Goal: Transaction & Acquisition: Purchase product/service

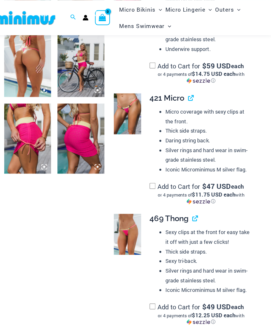
scroll to position [402, 0]
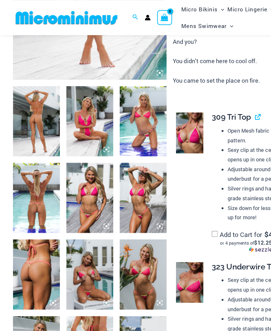
click at [29, 103] on img at bounding box center [30, 98] width 38 height 57
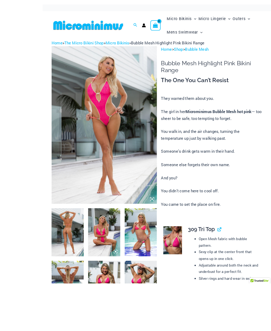
scroll to position [86, 0]
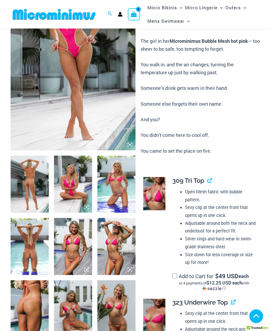
click at [30, 188] on img at bounding box center [30, 184] width 38 height 57
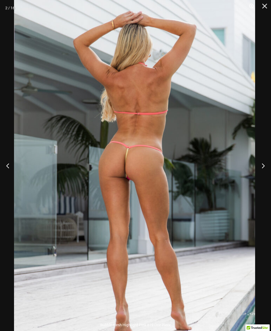
click at [261, 173] on button "Next" at bounding box center [261, 166] width 20 height 26
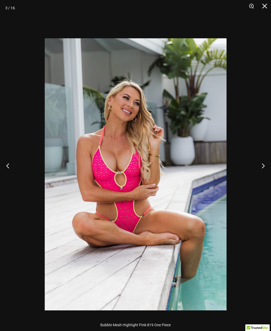
click at [262, 176] on button "Next" at bounding box center [261, 166] width 20 height 26
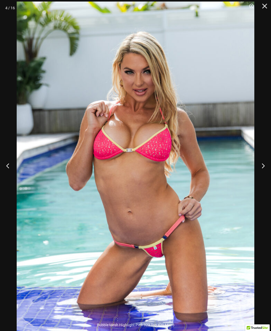
click at [261, 174] on button "Next" at bounding box center [261, 166] width 20 height 26
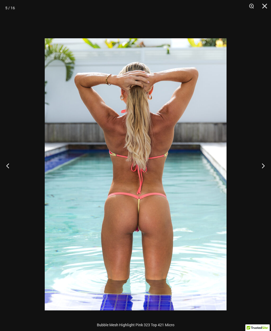
click at [258, 176] on button "Next" at bounding box center [261, 166] width 20 height 26
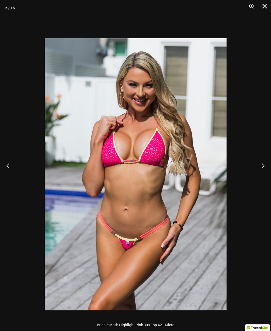
click at [259, 174] on button "Next" at bounding box center [261, 166] width 20 height 26
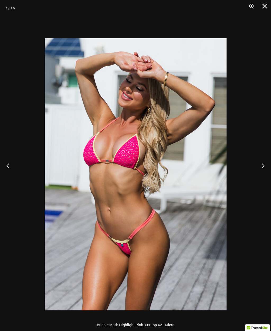
click at [258, 176] on button "Next" at bounding box center [261, 166] width 20 height 26
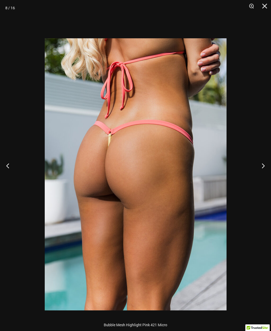
click at [256, 175] on button "Next" at bounding box center [261, 166] width 20 height 26
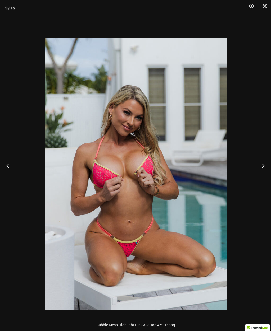
click at [258, 175] on button "Next" at bounding box center [261, 166] width 20 height 26
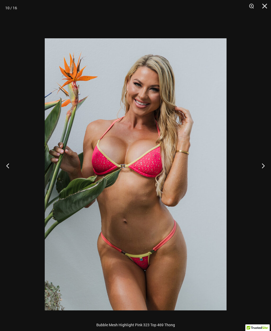
click at [260, 176] on button "Next" at bounding box center [261, 166] width 20 height 26
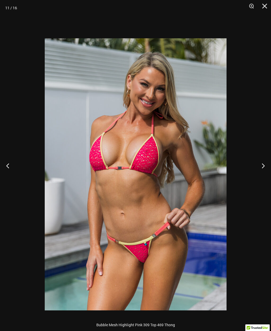
click at [261, 176] on button "Next" at bounding box center [261, 166] width 20 height 26
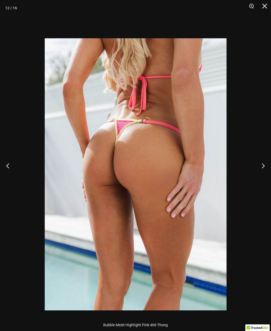
click at [257, 177] on button "Next" at bounding box center [261, 166] width 20 height 26
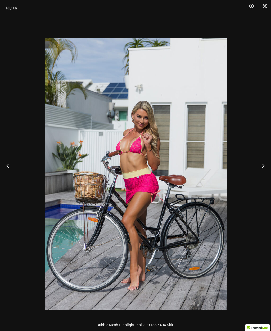
click at [258, 176] on button "Next" at bounding box center [261, 166] width 20 height 26
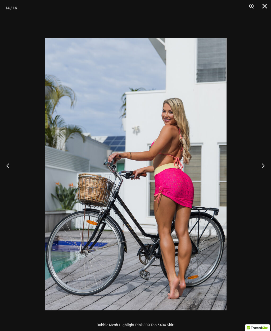
click at [258, 175] on button "Next" at bounding box center [261, 166] width 20 height 26
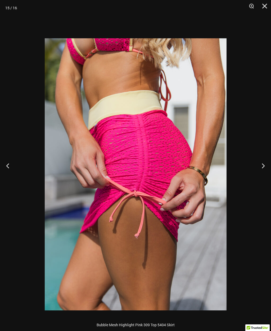
click at [258, 175] on button "Next" at bounding box center [261, 166] width 20 height 26
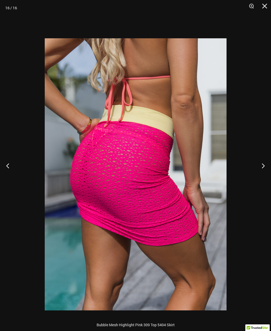
click at [257, 176] on button "Next" at bounding box center [261, 166] width 20 height 26
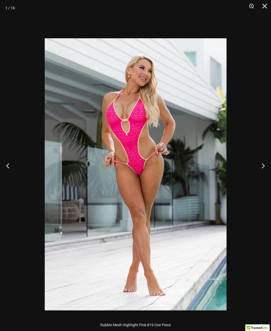
click at [260, 174] on button "Next" at bounding box center [261, 166] width 20 height 26
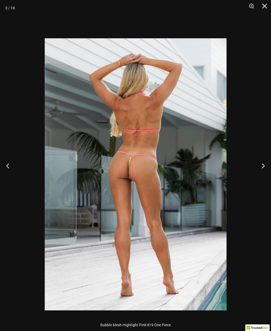
click at [269, 7] on button "Close" at bounding box center [262, 8] width 13 height 16
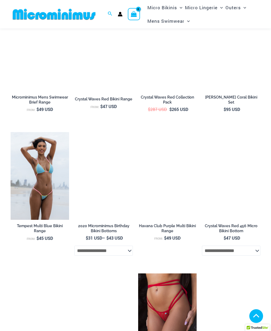
scroll to position [1451, 0]
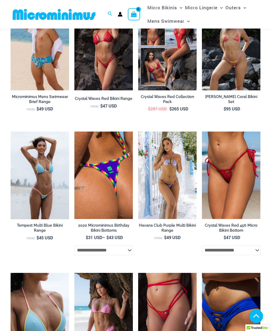
click at [202, 132] on img at bounding box center [202, 132] width 0 height 0
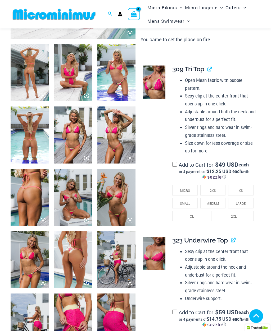
scroll to position [193, 0]
click at [238, 202] on span "LARGE" at bounding box center [241, 204] width 10 height 4
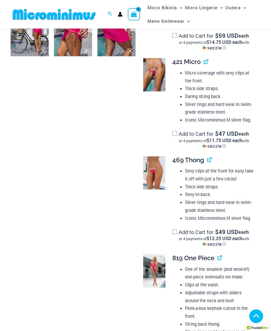
scroll to position [490, 0]
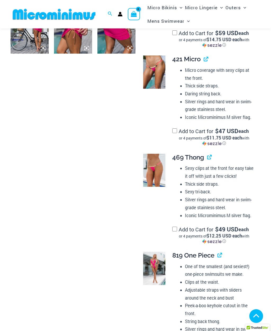
click at [172, 226] on label "Add to Cart for $ 49 USD each or 4 payments of $12.25 USD each with ⓘ" at bounding box center [214, 235] width 84 height 18
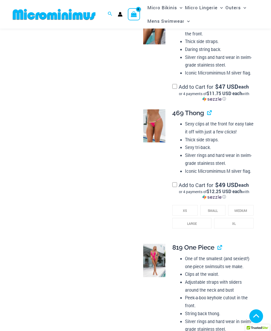
scroll to position [532, 0]
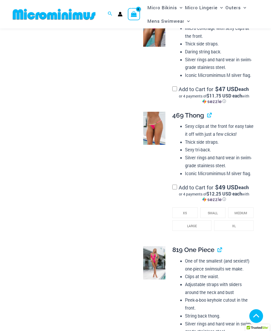
click at [235, 223] on li "XL" at bounding box center [233, 226] width 39 height 11
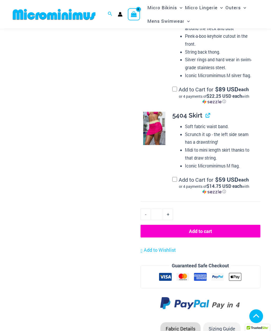
scroll to position [815, 0]
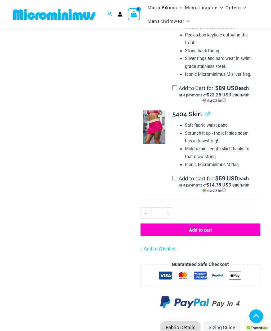
click at [218, 224] on button "Add to cart" at bounding box center [200, 230] width 120 height 13
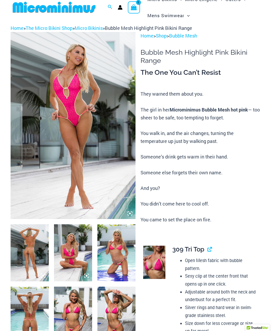
scroll to position [0, 0]
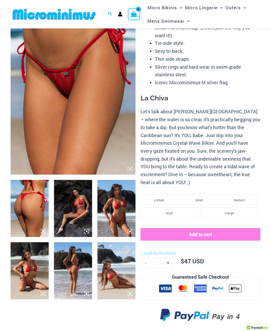
scroll to position [57, 0]
click at [73, 211] on img at bounding box center [73, 208] width 38 height 57
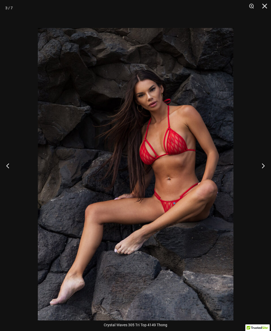
click at [262, 171] on button "Next" at bounding box center [261, 166] width 20 height 26
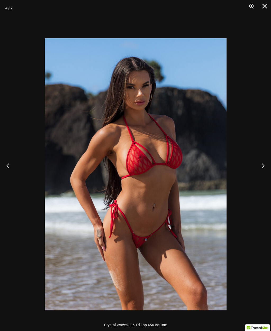
click at [258, 178] on button "Next" at bounding box center [261, 166] width 20 height 26
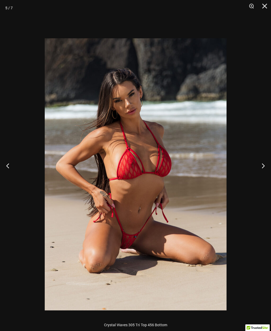
click at [263, 7] on button "Close" at bounding box center [262, 8] width 13 height 16
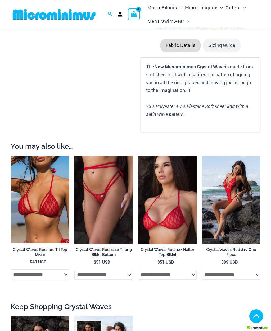
scroll to position [375, 0]
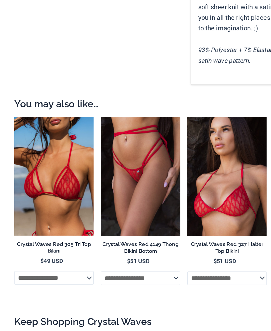
click at [66, 260] on select "**********" at bounding box center [40, 265] width 58 height 10
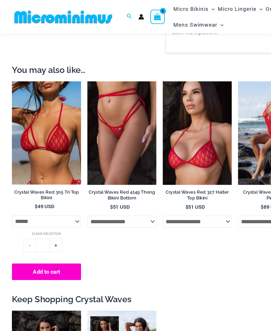
scroll to position [440, 0]
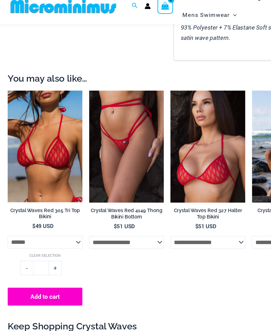
click at [61, 194] on select "**********" at bounding box center [40, 199] width 58 height 10
select select "*****"
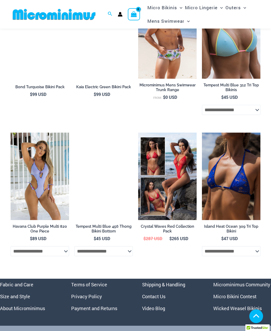
scroll to position [1304, 0]
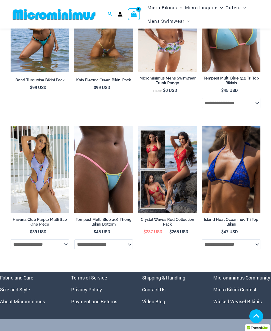
click at [257, 240] on select "**********" at bounding box center [231, 245] width 58 height 10
click at [67, 240] on select "**********" at bounding box center [40, 245] width 58 height 10
click at [128, 240] on select "**********" at bounding box center [103, 245] width 58 height 10
click at [129, 240] on select "**********" at bounding box center [103, 245] width 58 height 10
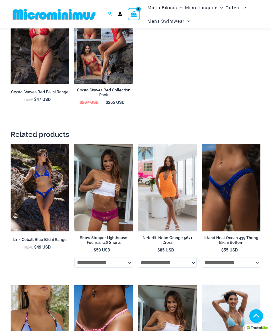
scroll to position [709, 0]
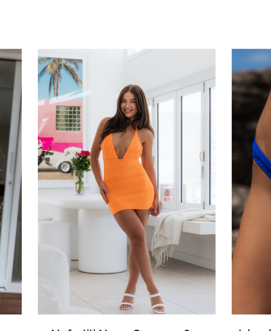
click at [138, 246] on link "Nefertiti Neon Orange 5671 Dress" at bounding box center [167, 252] width 58 height 12
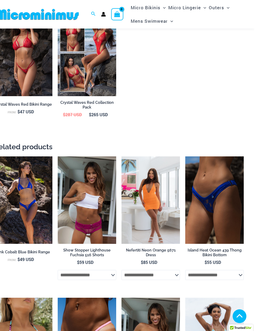
scroll to position [711, 0]
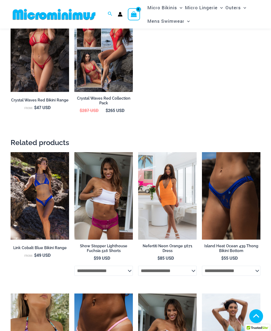
click at [196, 266] on select "**********" at bounding box center [167, 271] width 58 height 10
click at [131, 266] on select "**********" at bounding box center [103, 271] width 58 height 10
click at [258, 266] on select "**********" at bounding box center [231, 271] width 58 height 10
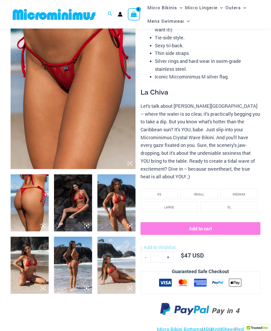
scroll to position [0, 0]
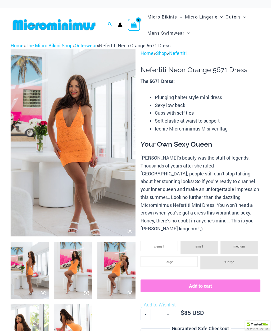
click at [31, 173] on img at bounding box center [73, 142] width 125 height 187
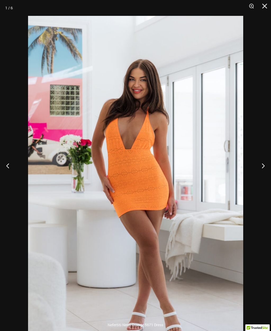
click at [261, 163] on button "Next" at bounding box center [261, 166] width 20 height 26
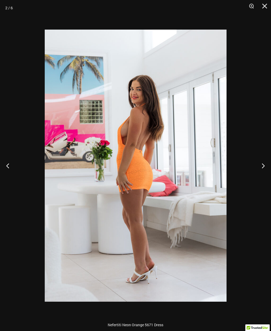
click at [261, 166] on button "Next" at bounding box center [261, 166] width 20 height 26
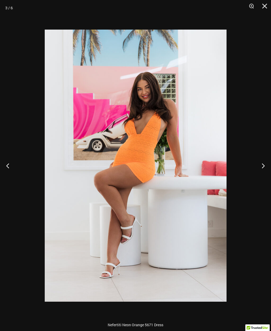
click at [256, 170] on button "Next" at bounding box center [261, 166] width 20 height 26
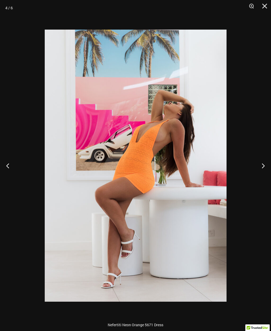
click at [256, 173] on button "Next" at bounding box center [261, 166] width 20 height 26
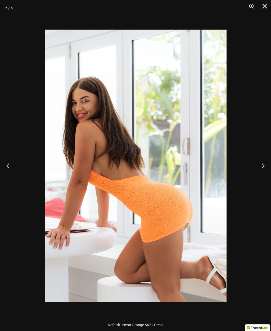
click at [11, 168] on button "Previous" at bounding box center [10, 166] width 20 height 26
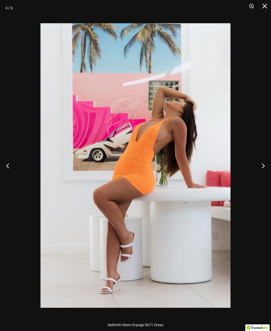
click at [264, 5] on button "Close" at bounding box center [262, 8] width 13 height 16
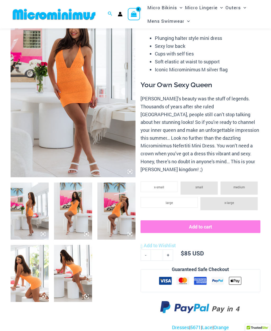
scroll to position [64, 0]
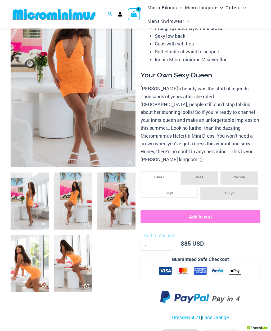
click at [239, 187] on li "x-large" at bounding box center [228, 193] width 57 height 13
click at [223, 187] on li "x-large" at bounding box center [228, 193] width 57 height 13
click at [226, 191] on span "x-large" at bounding box center [229, 193] width 10 height 4
click at [227, 191] on span "x-large" at bounding box center [229, 193] width 10 height 4
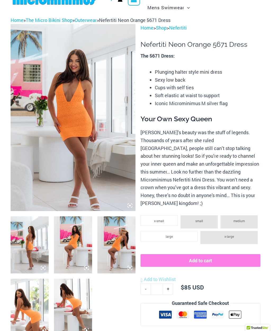
scroll to position [0, 0]
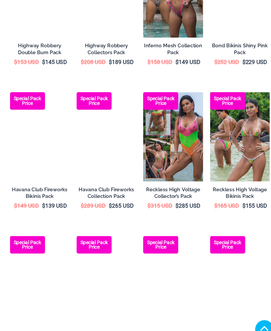
scroll to position [477, 0]
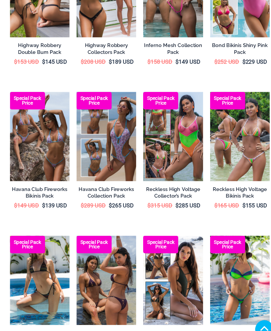
click at [165, 137] on img at bounding box center [165, 137] width 0 height 0
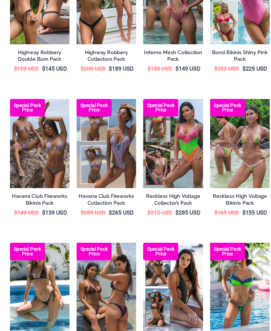
scroll to position [476, 0]
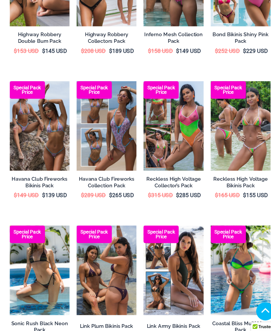
click at [64, 143] on img at bounding box center [64, 143] width 0 height 0
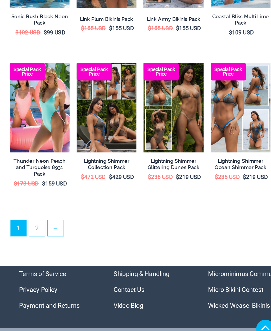
scroll to position [716, 0]
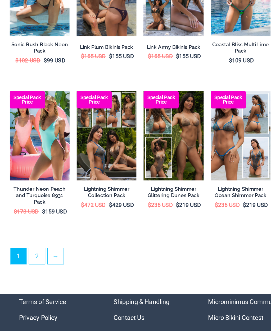
click at [165, 116] on img at bounding box center [165, 116] width 0 height 0
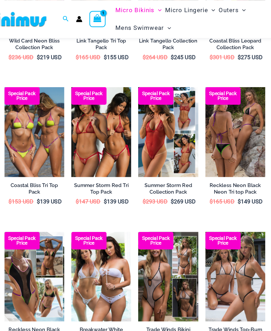
scroll to position [222, 0]
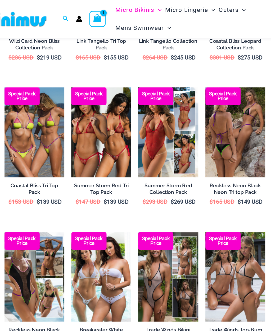
click at [114, 66] on img at bounding box center [114, 66] width 0 height 0
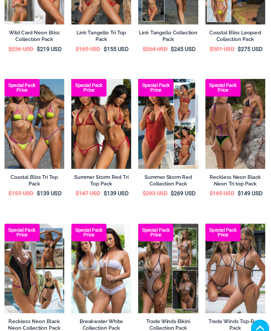
scroll to position [160, 0]
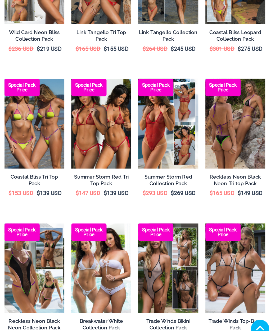
click at [215, 128] on img at bounding box center [215, 128] width 0 height 0
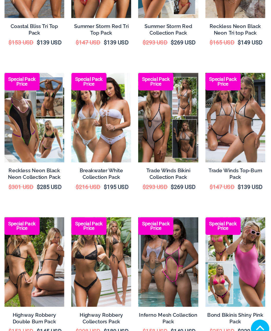
scroll to position [274, 0]
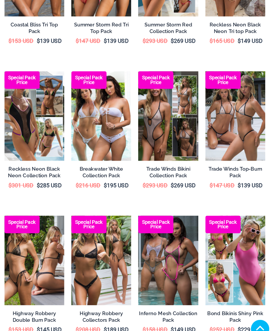
click at [114, 123] on img at bounding box center [114, 123] width 0 height 0
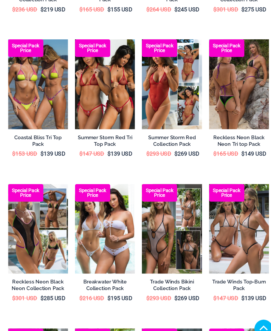
scroll to position [189, 0]
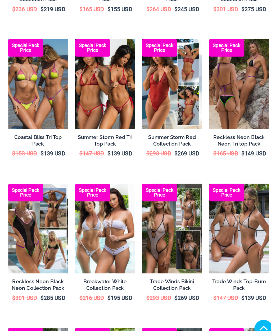
click at [114, 207] on img at bounding box center [114, 207] width 0 height 0
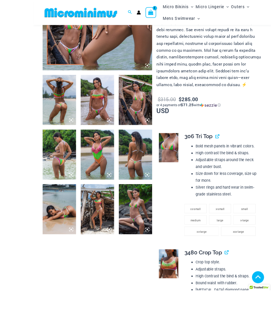
scroll to position [181, 0]
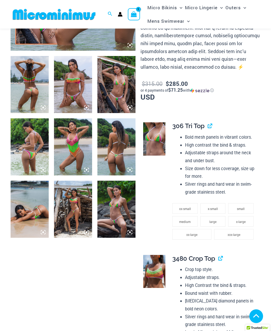
click at [114, 207] on img at bounding box center [116, 209] width 38 height 57
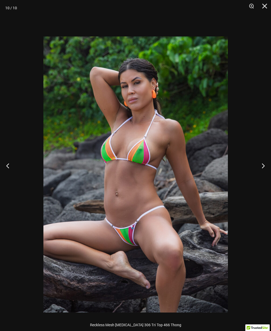
click at [263, 176] on button "Next" at bounding box center [261, 166] width 20 height 26
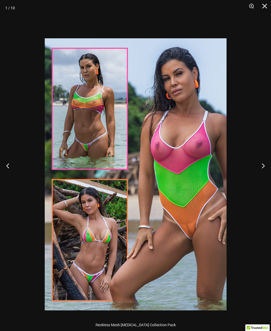
click at [265, 178] on button "Next" at bounding box center [261, 166] width 20 height 26
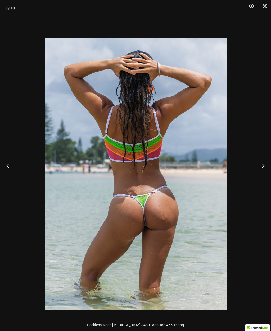
click at [265, 179] on button "Next" at bounding box center [261, 166] width 20 height 26
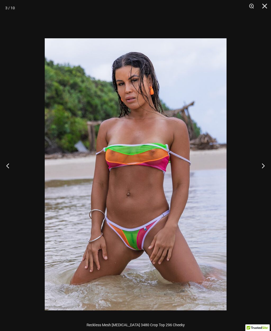
click at [7, 175] on button "Previous" at bounding box center [10, 166] width 20 height 26
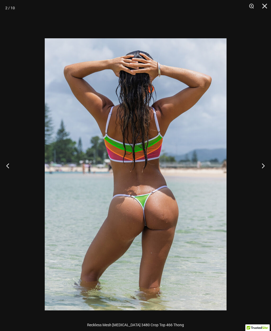
click at [264, 179] on button "Next" at bounding box center [261, 166] width 20 height 26
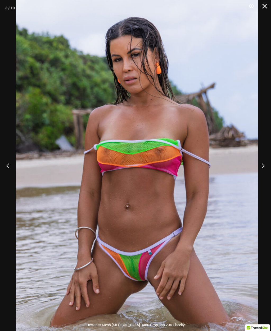
click at [267, 174] on button "Next" at bounding box center [261, 166] width 20 height 26
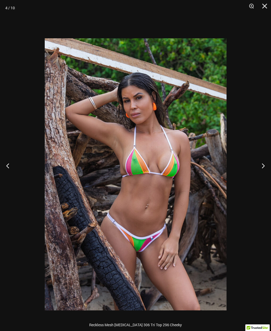
click at [269, 174] on button "Next" at bounding box center [261, 166] width 20 height 26
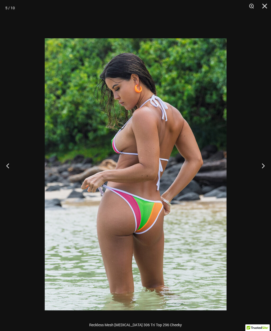
click at [269, 176] on button "Next" at bounding box center [261, 166] width 20 height 26
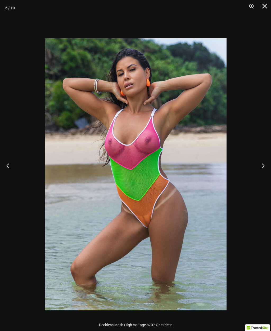
click at [262, 179] on button "Next" at bounding box center [261, 166] width 20 height 26
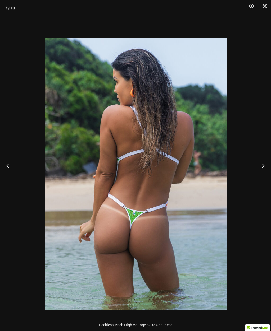
click at [264, 179] on button "Next" at bounding box center [261, 166] width 20 height 26
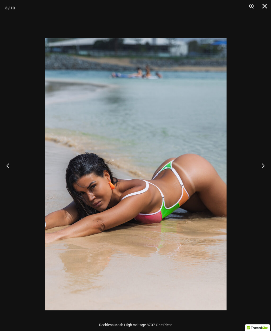
click at [263, 176] on button "Next" at bounding box center [261, 166] width 20 height 26
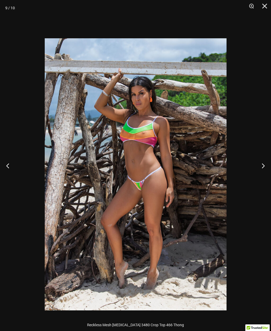
click at [264, 177] on button "Next" at bounding box center [261, 166] width 20 height 26
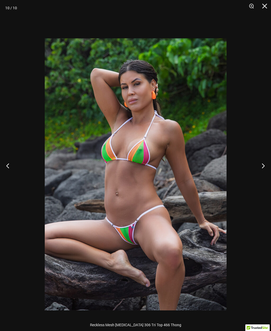
click at [263, 178] on button "Next" at bounding box center [261, 166] width 20 height 26
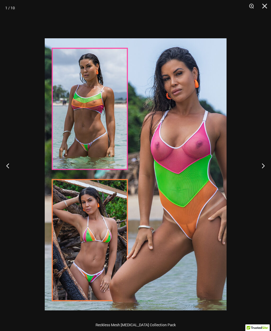
click at [267, 7] on button "Close" at bounding box center [262, 8] width 13 height 16
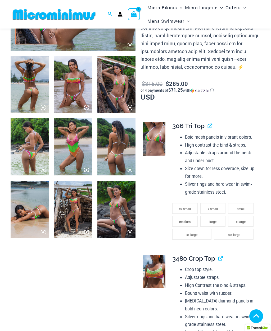
scroll to position [198, 0]
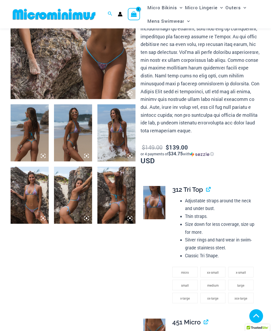
scroll to position [132, 0]
click at [32, 199] on img at bounding box center [30, 195] width 38 height 57
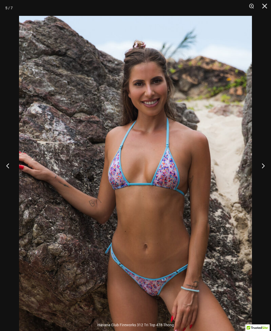
click at [262, 6] on button "Close" at bounding box center [262, 8] width 13 height 16
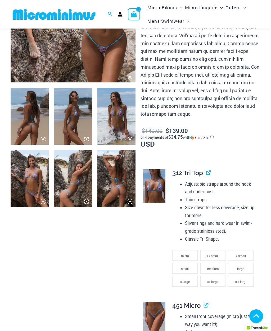
scroll to position [150, 0]
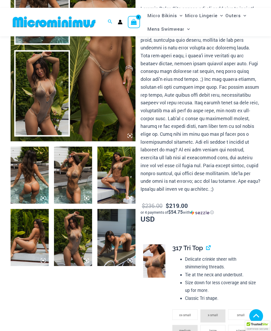
scroll to position [77, 0]
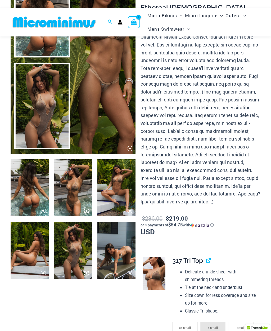
click at [75, 251] on img at bounding box center [73, 250] width 38 height 57
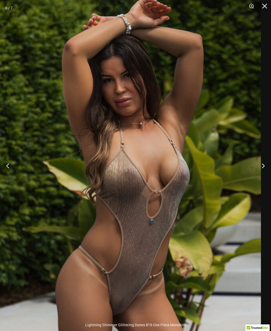
click at [260, 177] on button "Next" at bounding box center [261, 166] width 20 height 26
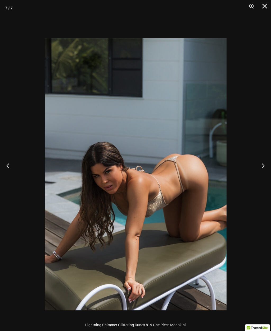
click at [268, 179] on button "Next" at bounding box center [261, 166] width 20 height 26
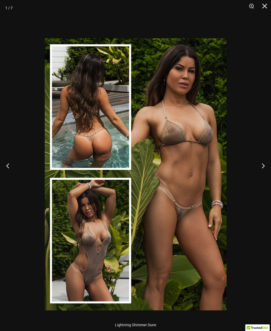
click at [264, 173] on button "Next" at bounding box center [261, 166] width 20 height 26
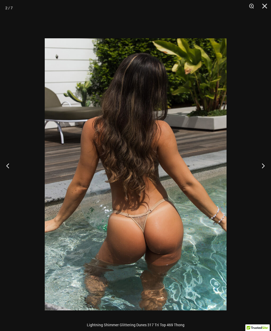
click at [261, 178] on button "Next" at bounding box center [261, 166] width 20 height 26
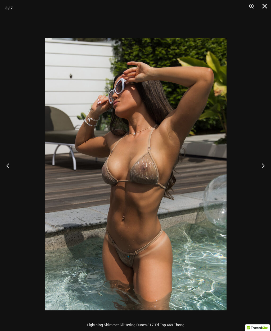
click at [267, 4] on button "Close" at bounding box center [262, 8] width 13 height 16
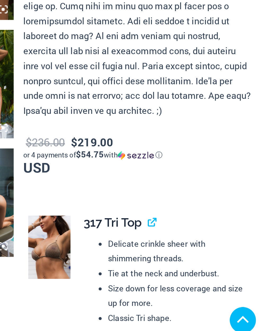
scroll to position [73, 0]
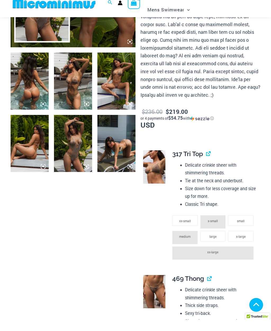
scroll to position [193, 0]
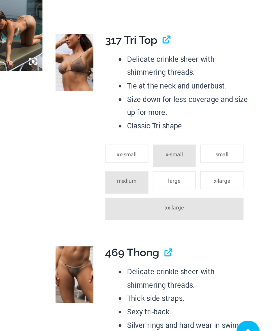
click at [209, 225] on span "large" at bounding box center [212, 227] width 7 height 4
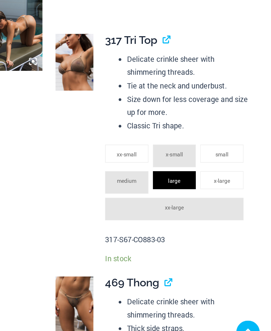
click at [236, 225] on span "x-large" at bounding box center [241, 227] width 10 height 4
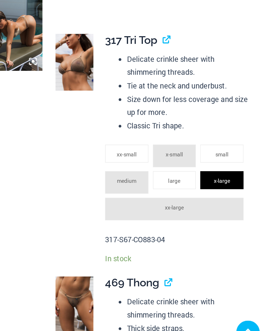
click at [209, 225] on span "large" at bounding box center [212, 227] width 7 height 4
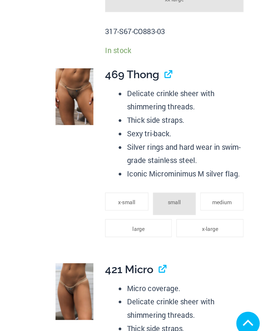
scroll to position [316, 0]
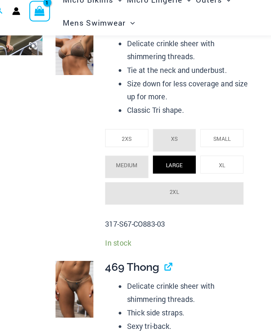
click at [228, 99] on li "XL" at bounding box center [240, 104] width 25 height 11
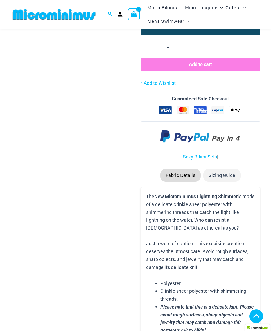
scroll to position [873, 0]
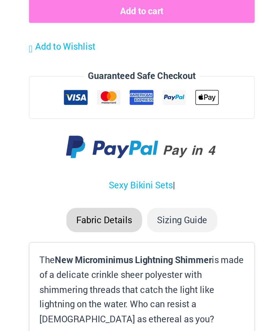
click at [203, 165] on li "Sizing Guide" at bounding box center [221, 171] width 37 height 13
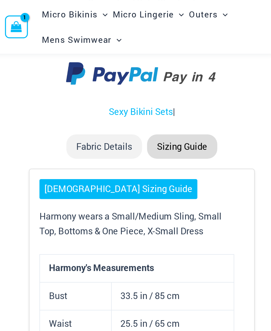
scroll to position [966, 0]
click at [203, 71] on li "Sizing Guide" at bounding box center [221, 77] width 37 height 13
click at [160, 71] on li "Fabric Details" at bounding box center [180, 77] width 40 height 13
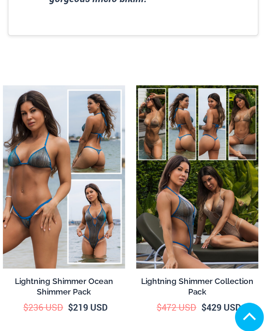
scroll to position [1036, 0]
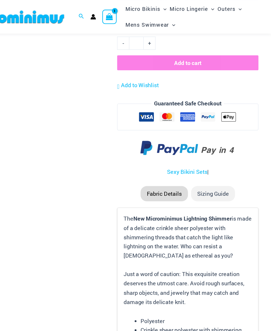
click at [203, 158] on li "Sizing Guide" at bounding box center [221, 164] width 37 height 13
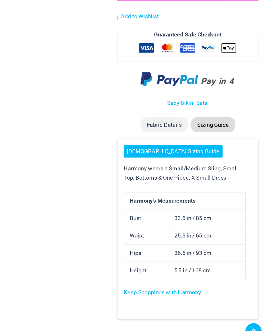
scroll to position [903, 0]
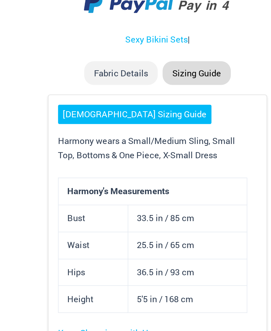
click at [146, 158] on link "[DEMOGRAPHIC_DATA] Sizing Guide" at bounding box center [188, 163] width 84 height 11
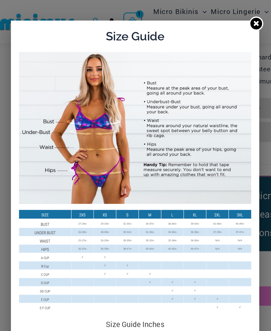
scroll to position [735, 0]
click at [213, 15] on icon at bounding box center [214, 15] width 3 height 3
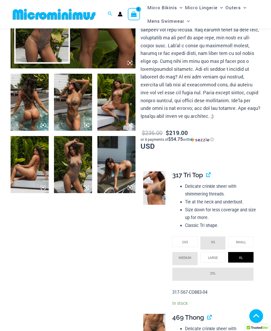
scroll to position [160, 0]
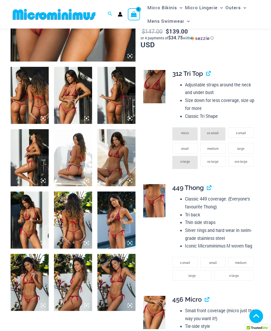
scroll to position [200, 0]
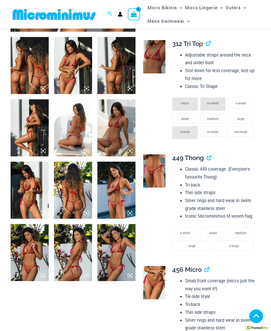
click at [131, 275] on icon at bounding box center [130, 276] width 5 height 5
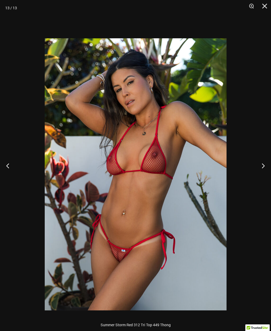
click at [264, 4] on button "Close" at bounding box center [262, 8] width 13 height 16
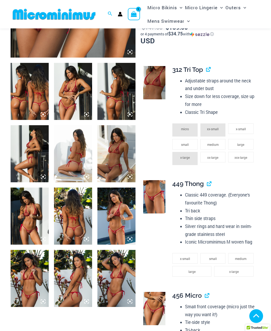
scroll to position [176, 0]
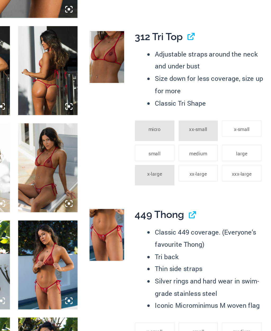
click at [237, 140] on span "large" at bounding box center [240, 142] width 7 height 4
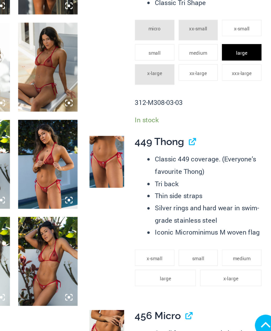
scroll to position [179, 0]
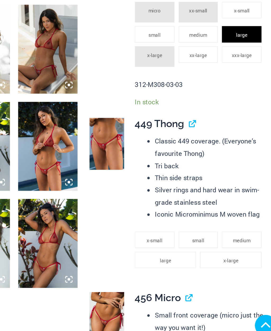
click at [229, 273] on span "x-large" at bounding box center [234, 275] width 10 height 4
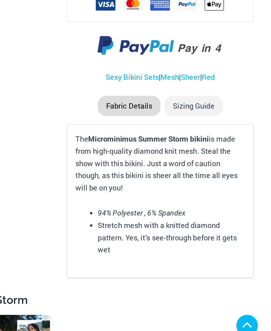
scroll to position [635, 0]
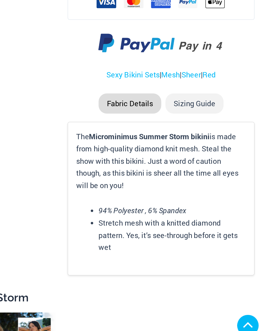
click at [203, 167] on li "Sizing Guide" at bounding box center [221, 173] width 37 height 13
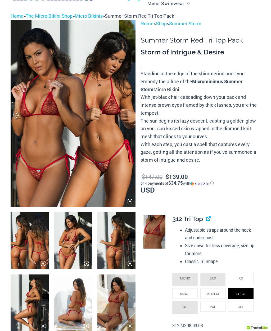
scroll to position [0, 0]
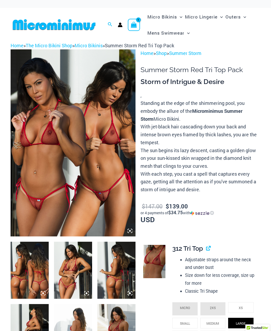
click at [129, 232] on icon at bounding box center [130, 231] width 5 height 5
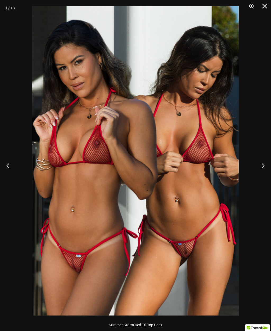
click at [264, 10] on button "Close" at bounding box center [262, 8] width 13 height 16
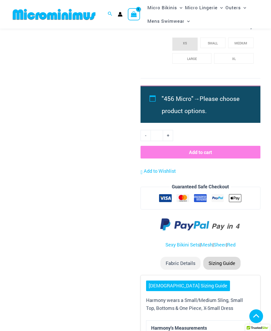
scroll to position [556, 0]
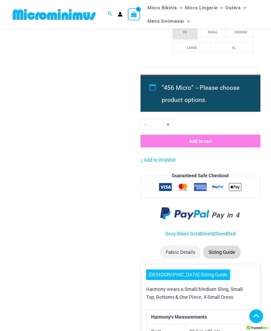
click at [224, 135] on button "Add to cart" at bounding box center [200, 141] width 120 height 13
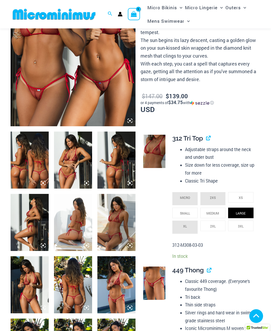
scroll to position [104, 0]
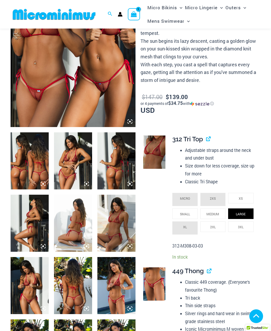
click at [190, 135] on span "312 Tri Top" at bounding box center [187, 139] width 31 height 8
click at [206, 137] on link "View product" at bounding box center [206, 139] width 0 height 8
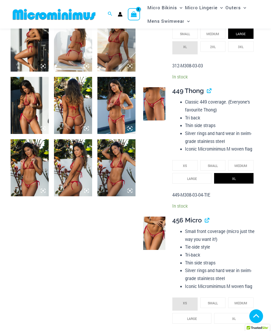
scroll to position [284, 0]
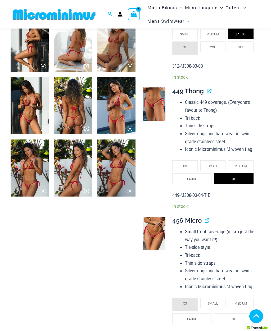
click at [207, 87] on link "View product" at bounding box center [207, 91] width 0 height 8
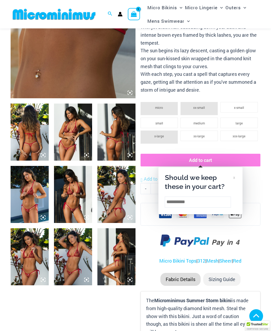
scroll to position [145, 0]
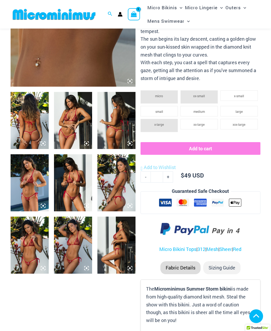
click at [238, 110] on span "large" at bounding box center [238, 112] width 7 height 4
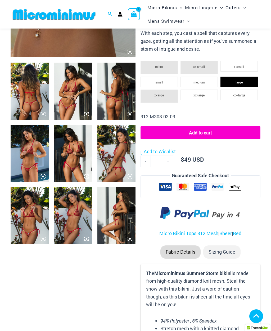
scroll to position [173, 0]
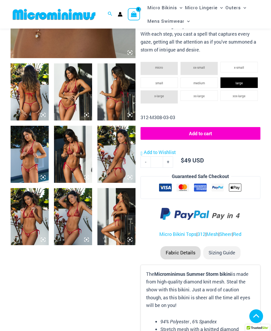
click at [206, 129] on button "Add to cart" at bounding box center [200, 133] width 120 height 13
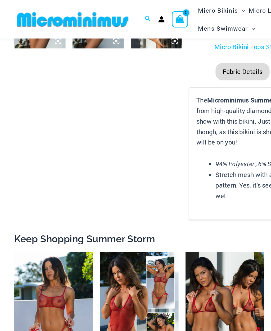
scroll to position [355, 0]
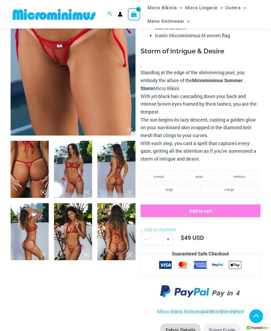
scroll to position [100, 0]
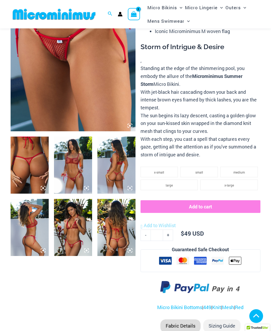
click at [228, 184] on span "x-large" at bounding box center [229, 186] width 10 height 4
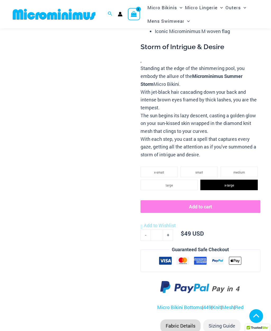
scroll to position [100, 0]
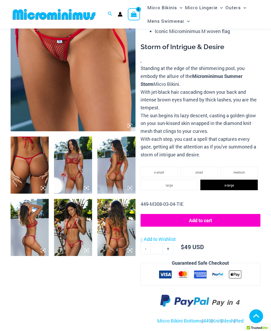
click at [203, 216] on button "Add to cart" at bounding box center [200, 220] width 120 height 13
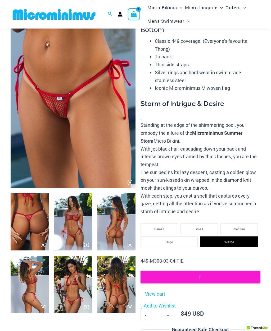
scroll to position [0, 0]
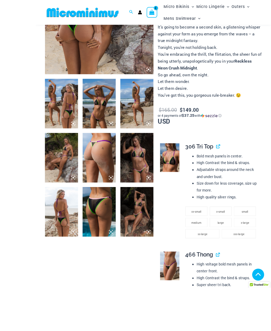
scroll to position [192, 0]
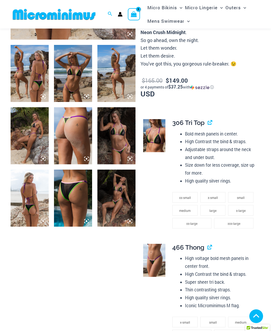
click at [25, 134] on img at bounding box center [30, 135] width 38 height 57
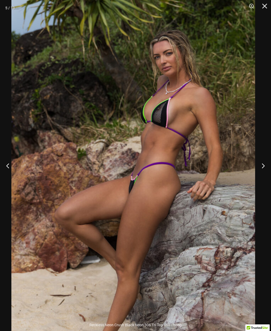
click at [268, 174] on button "Next" at bounding box center [261, 166] width 20 height 26
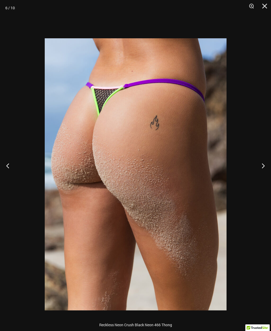
click at [261, 178] on button "Next" at bounding box center [261, 166] width 20 height 26
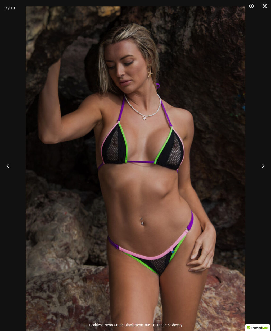
click at [261, 175] on button "Next" at bounding box center [261, 166] width 20 height 26
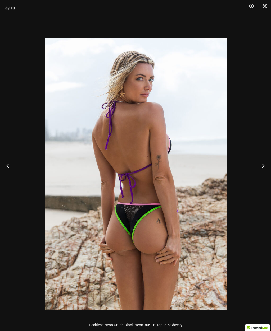
click at [262, 179] on button "Next" at bounding box center [261, 166] width 20 height 26
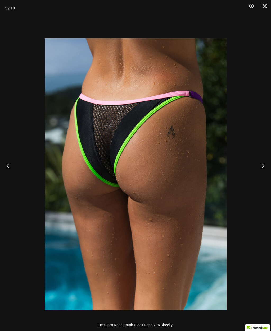
click at [264, 176] on button "Next" at bounding box center [261, 166] width 20 height 26
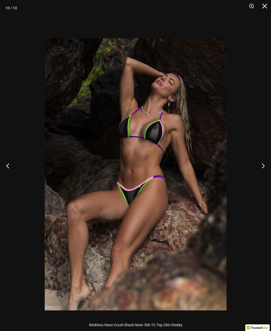
click at [260, 174] on button "Next" at bounding box center [261, 166] width 20 height 26
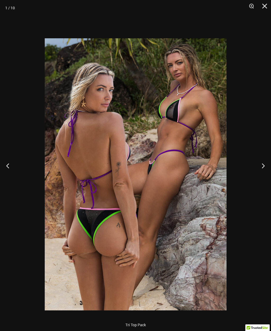
click at [266, 6] on button "Close" at bounding box center [262, 8] width 13 height 16
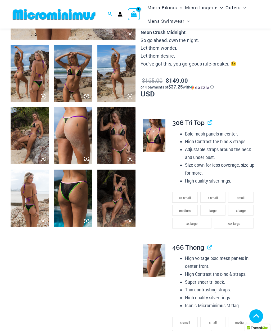
scroll to position [210, 0]
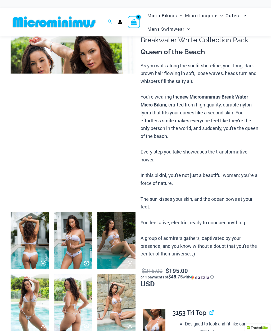
scroll to position [17, 0]
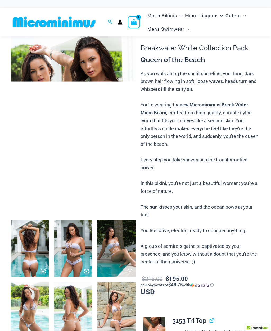
click at [129, 208] on icon at bounding box center [130, 209] width 5 height 5
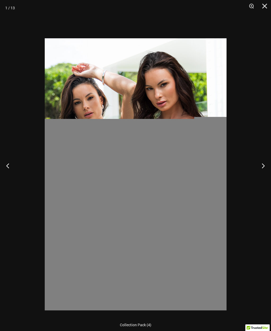
click at [260, 174] on button "Next" at bounding box center [261, 166] width 20 height 26
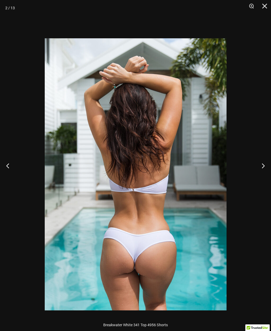
click at [261, 178] on button "Next" at bounding box center [261, 166] width 20 height 26
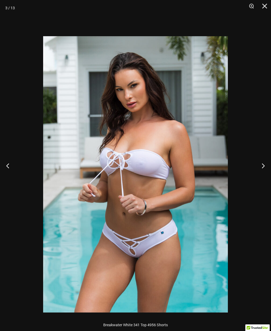
click at [265, 179] on button "Next" at bounding box center [261, 166] width 20 height 26
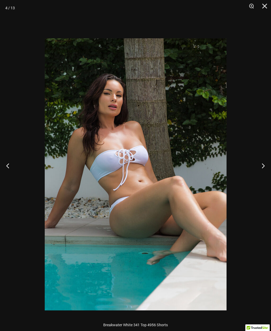
click at [264, 178] on button "Next" at bounding box center [261, 166] width 20 height 26
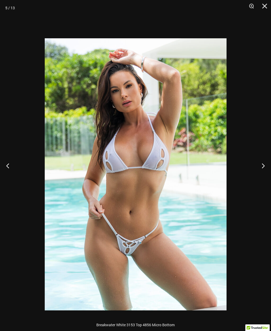
click at [267, 175] on button "Next" at bounding box center [261, 166] width 20 height 26
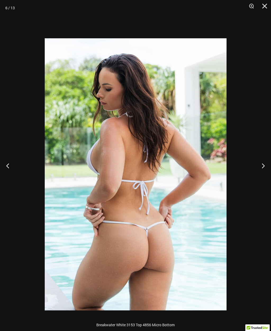
click at [9, 177] on button "Previous" at bounding box center [10, 166] width 20 height 26
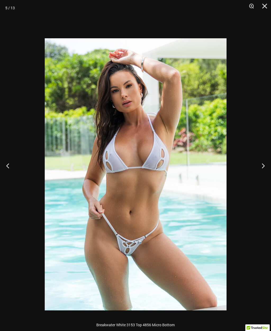
click at [265, 179] on button "Next" at bounding box center [261, 166] width 20 height 26
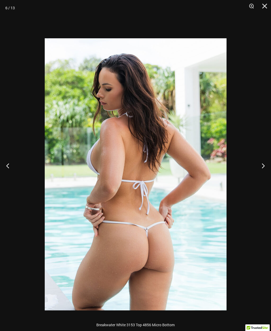
click at [263, 179] on button "Next" at bounding box center [261, 166] width 20 height 26
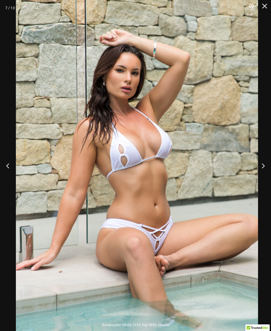
click at [260, 176] on button "Next" at bounding box center [261, 166] width 20 height 26
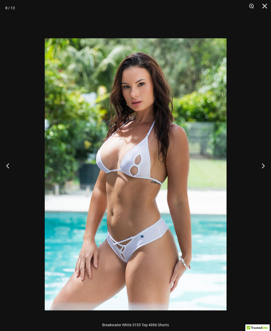
click at [257, 177] on button "Next" at bounding box center [261, 166] width 20 height 26
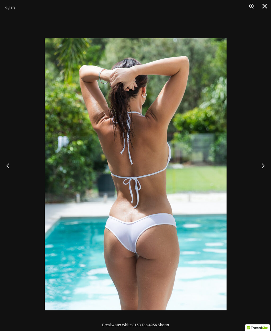
click at [263, 176] on button "Next" at bounding box center [261, 166] width 20 height 26
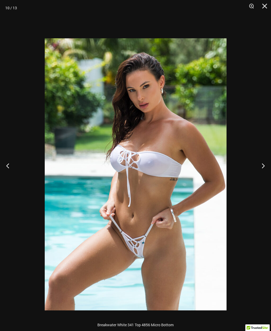
click at [11, 175] on button "Previous" at bounding box center [10, 166] width 20 height 26
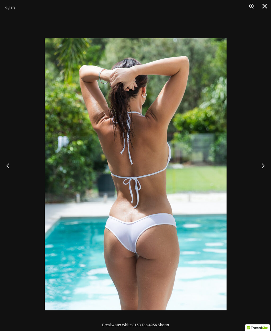
click at [11, 175] on button "Previous" at bounding box center [10, 166] width 20 height 26
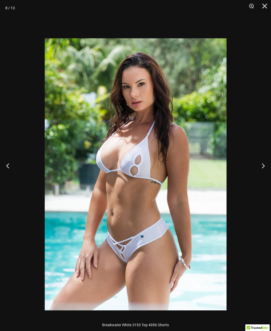
click at [261, 7] on button "Close" at bounding box center [262, 8] width 13 height 16
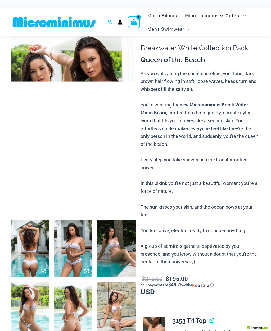
scroll to position [34, 0]
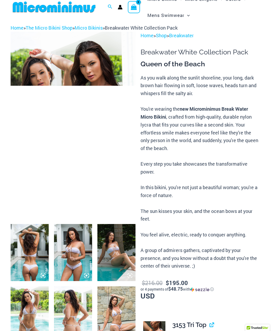
scroll to position [7, 0]
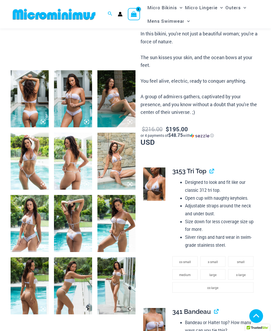
scroll to position [166, 0]
click at [210, 167] on link "View product" at bounding box center [210, 171] width 0 height 8
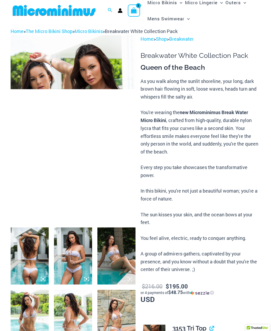
scroll to position [0, 0]
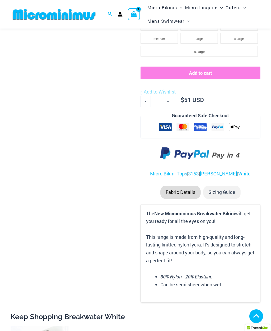
scroll to position [335, 0]
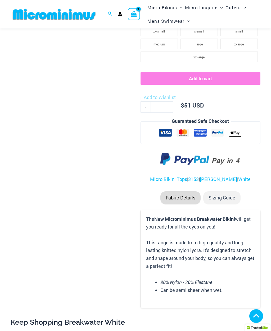
click at [241, 176] on link "White" at bounding box center [244, 179] width 12 height 6
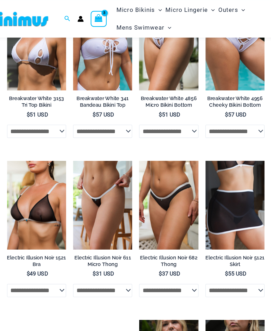
scroll to position [69, 0]
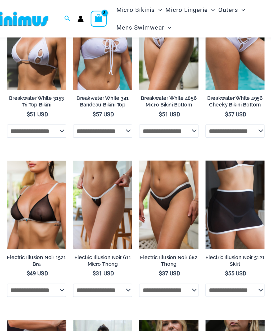
click at [64, 122] on img at bounding box center [64, 122] width 0 height 0
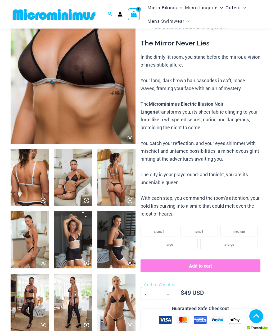
scroll to position [100, 0]
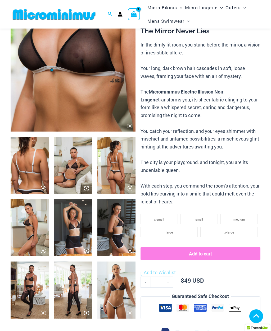
click at [75, 169] on img at bounding box center [73, 165] width 38 height 57
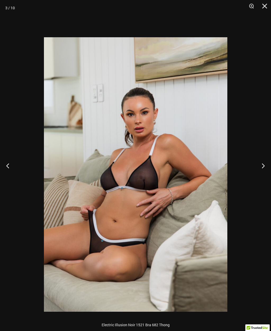
click at [264, 177] on button "Next" at bounding box center [261, 166] width 20 height 26
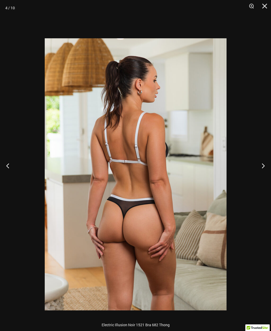
click at [262, 178] on button "Next" at bounding box center [261, 166] width 20 height 26
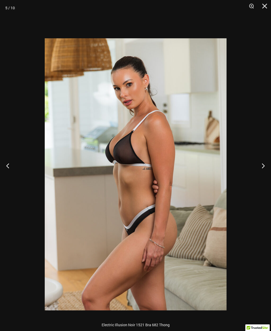
click at [264, 178] on button "Next" at bounding box center [261, 166] width 20 height 26
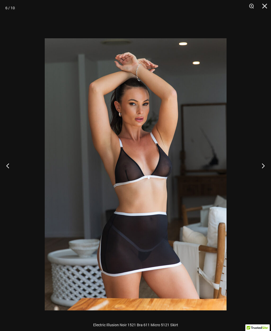
click at [264, 179] on button "Next" at bounding box center [261, 166] width 20 height 26
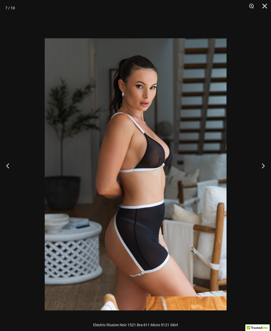
click at [261, 179] on button "Next" at bounding box center [261, 166] width 20 height 26
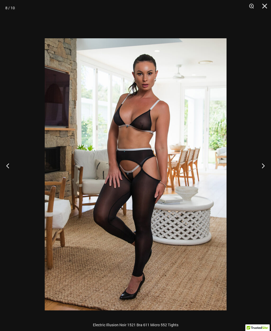
click at [261, 177] on button "Next" at bounding box center [261, 166] width 20 height 26
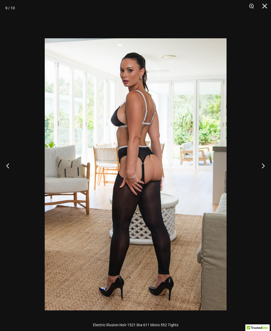
click at [261, 176] on button "Next" at bounding box center [261, 166] width 20 height 26
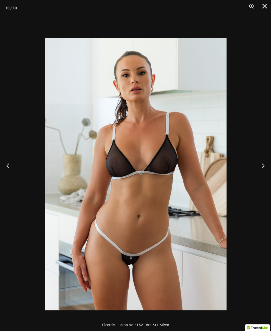
click at [259, 178] on button "Next" at bounding box center [261, 166] width 20 height 26
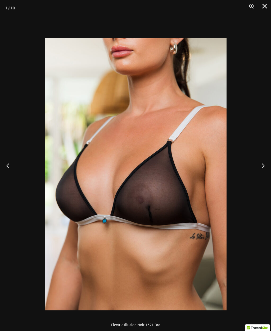
click at [260, 177] on button "Next" at bounding box center [261, 166] width 20 height 26
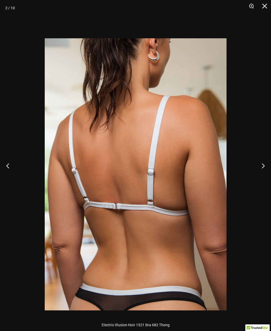
click at [260, 178] on button "Next" at bounding box center [261, 166] width 20 height 26
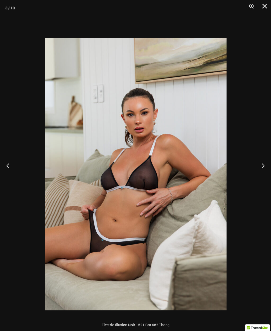
click at [262, 179] on button "Next" at bounding box center [261, 166] width 20 height 26
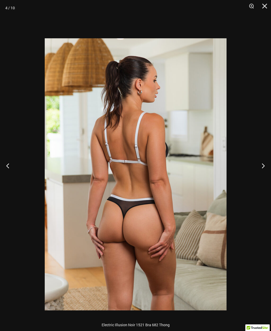
click at [265, 7] on button "Close" at bounding box center [262, 8] width 13 height 16
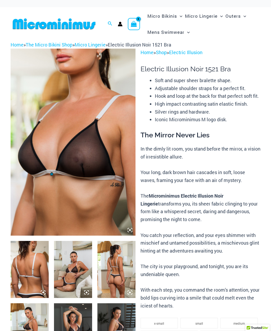
scroll to position [0, 0]
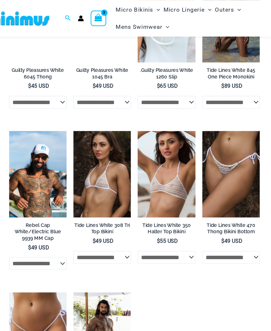
scroll to position [700, 0]
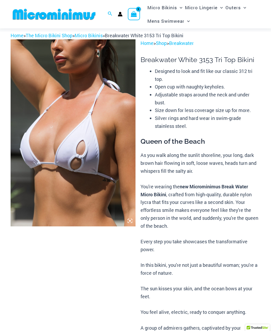
scroll to position [4, 0]
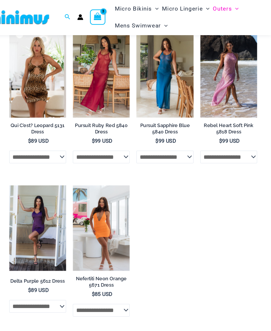
scroll to position [162, 0]
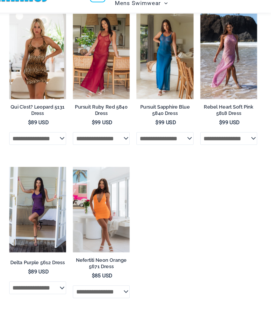
click at [64, 151] on img at bounding box center [64, 151] width 0 height 0
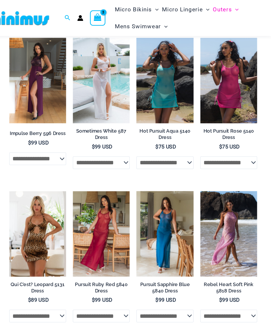
scroll to position [33, 0]
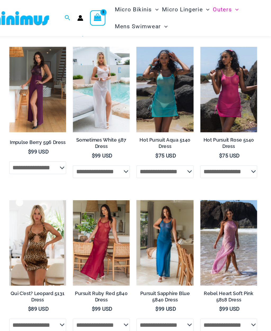
click at [64, 158] on img at bounding box center [64, 158] width 0 height 0
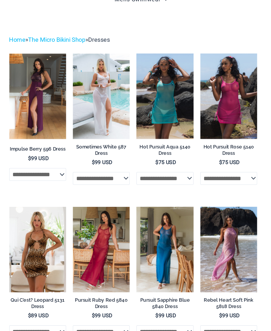
scroll to position [0, 0]
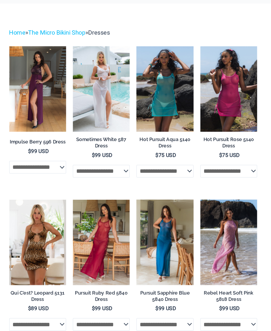
click at [165, 70] on img at bounding box center [165, 70] width 0 height 0
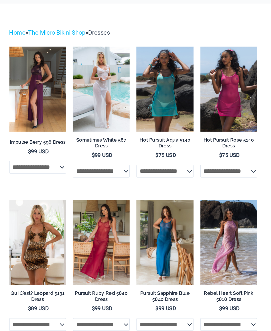
click at [64, 71] on img at bounding box center [64, 71] width 0 height 0
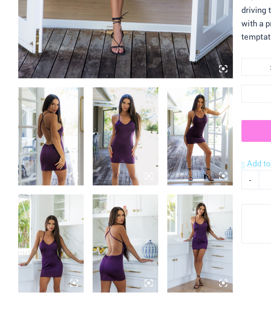
scroll to position [57, 0]
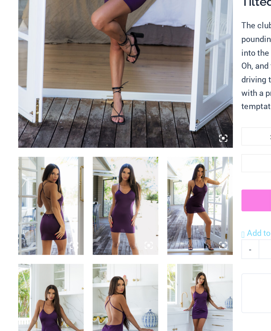
click at [120, 179] on img at bounding box center [116, 207] width 38 height 57
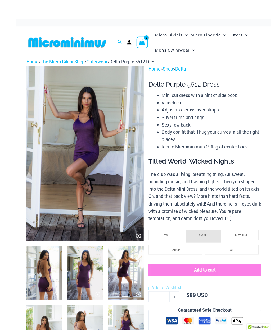
scroll to position [63, 0]
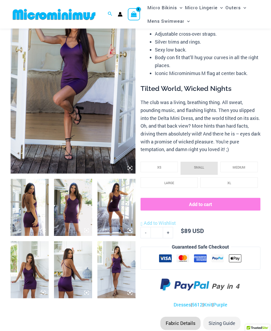
click at [108, 201] on img at bounding box center [116, 207] width 38 height 57
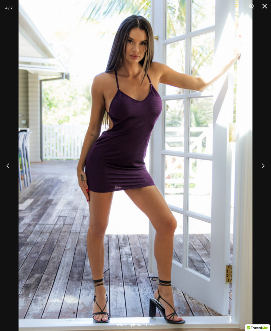
click at [265, 166] on button "Next" at bounding box center [261, 166] width 20 height 26
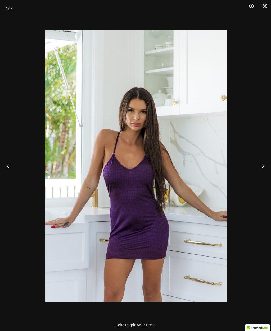
click at [265, 169] on button "Next" at bounding box center [261, 166] width 20 height 26
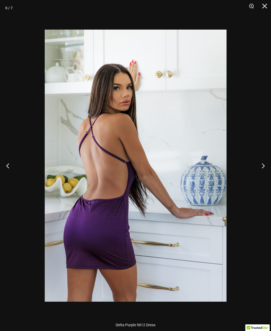
click at [264, 164] on button "Next" at bounding box center [261, 166] width 20 height 26
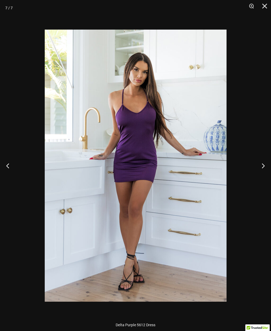
click at [263, 168] on button "Next" at bounding box center [261, 166] width 20 height 26
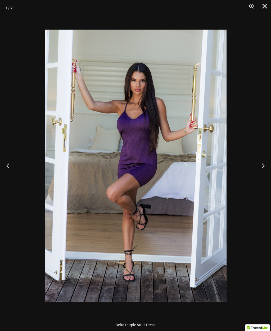
click at [264, 7] on button "Close" at bounding box center [262, 8] width 13 height 16
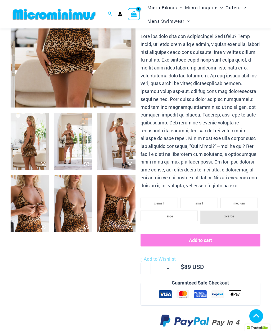
click at [72, 210] on img at bounding box center [73, 204] width 38 height 57
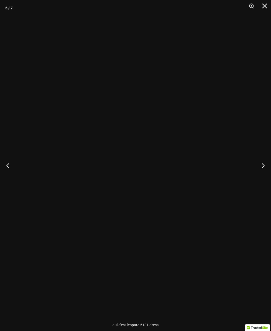
scroll to position [124, 0]
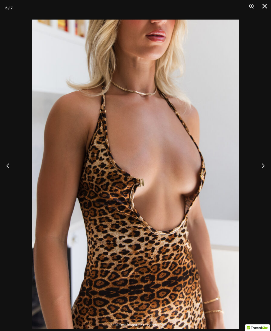
click at [11, 175] on button "Previous" at bounding box center [10, 166] width 20 height 26
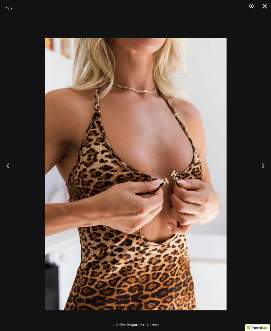
click at [265, 176] on button "Next" at bounding box center [261, 166] width 20 height 26
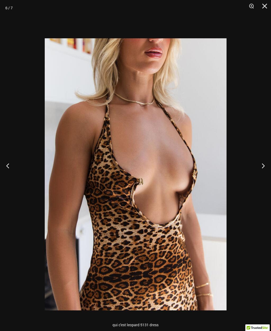
click at [16, 178] on button "Previous" at bounding box center [10, 166] width 20 height 26
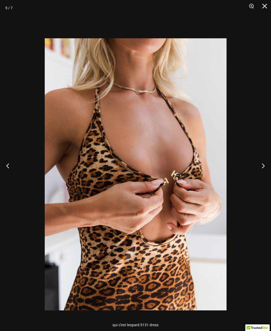
click at [17, 179] on button "Previous" at bounding box center [10, 166] width 20 height 26
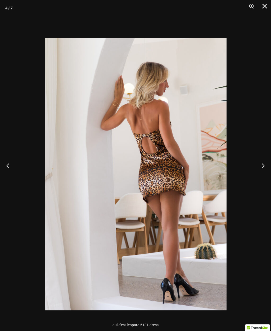
click at [264, 174] on button "Next" at bounding box center [261, 166] width 20 height 26
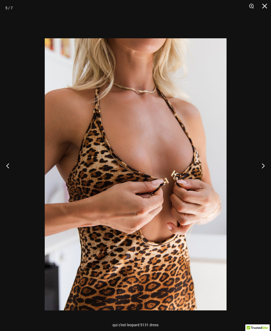
click at [264, 174] on button "Next" at bounding box center [261, 166] width 20 height 26
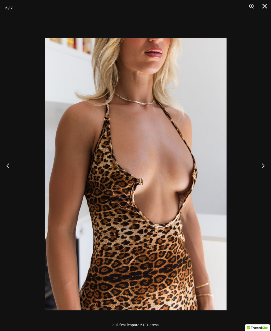
click at [264, 175] on button "Next" at bounding box center [261, 166] width 20 height 26
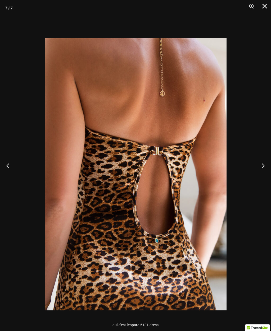
click at [265, 174] on button "Next" at bounding box center [261, 166] width 20 height 26
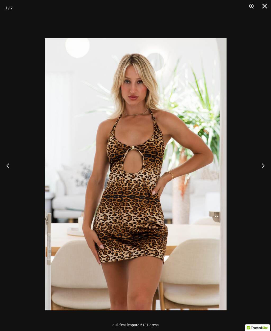
click at [262, 176] on button "Next" at bounding box center [261, 166] width 20 height 26
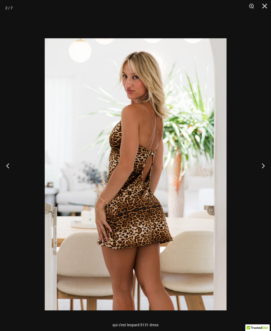
click at [261, 176] on button "Next" at bounding box center [261, 166] width 20 height 26
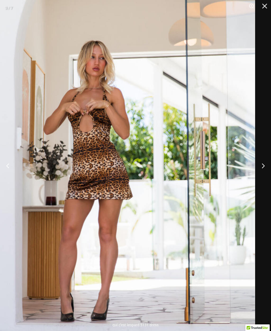
click at [261, 176] on button "Next" at bounding box center [261, 166] width 20 height 26
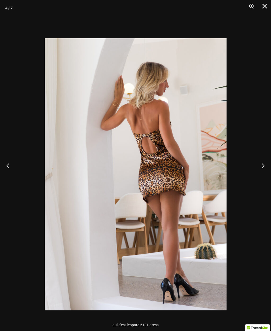
click at [264, 176] on button "Next" at bounding box center [261, 166] width 20 height 26
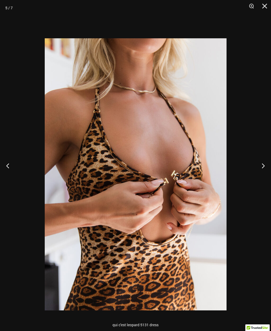
click at [265, 173] on button "Next" at bounding box center [261, 166] width 20 height 26
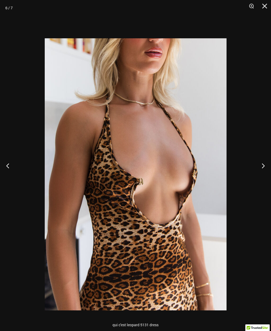
scroll to position [142, 0]
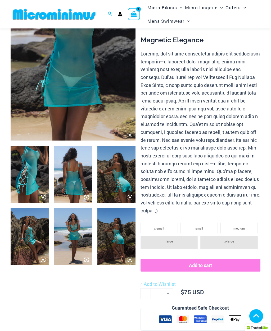
scroll to position [94, 0]
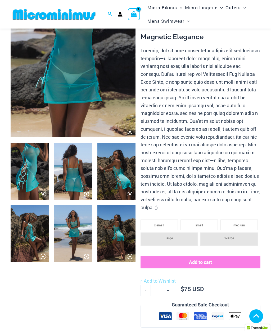
click at [69, 222] on img at bounding box center [73, 233] width 38 height 57
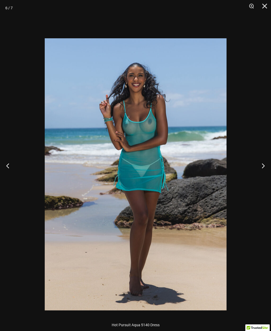
click at [267, 3] on button "Close" at bounding box center [262, 8] width 13 height 16
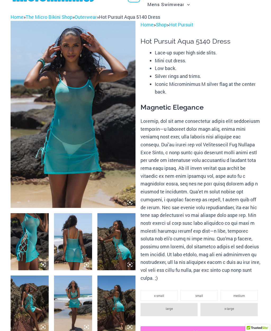
scroll to position [0, 0]
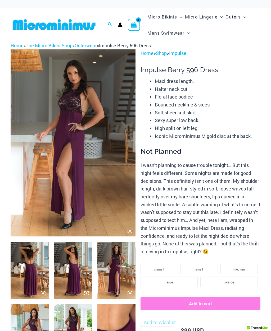
click at [71, 108] on img at bounding box center [73, 142] width 125 height 187
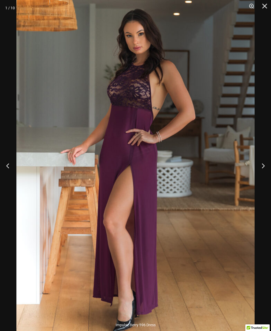
click at [264, 169] on button "Next" at bounding box center [261, 166] width 20 height 26
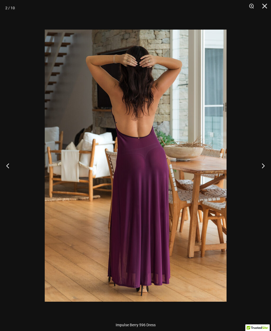
click at [264, 171] on button "Next" at bounding box center [261, 166] width 20 height 26
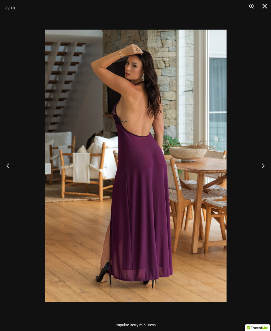
click at [262, 172] on button "Next" at bounding box center [261, 166] width 20 height 26
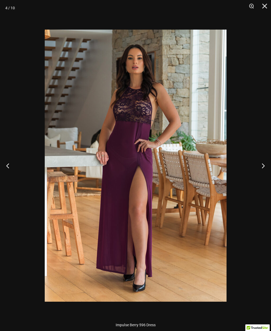
click at [262, 174] on button "Next" at bounding box center [261, 166] width 20 height 26
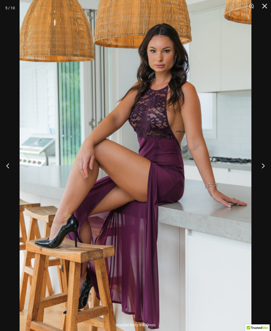
click at [264, 166] on button "Next" at bounding box center [261, 166] width 20 height 26
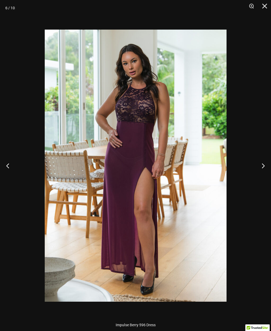
click at [262, 170] on button "Next" at bounding box center [261, 166] width 20 height 26
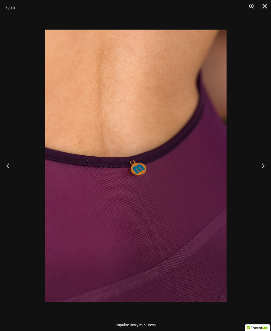
click at [262, 167] on button "Next" at bounding box center [261, 166] width 20 height 26
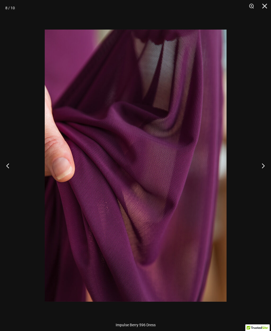
click at [262, 168] on button "Next" at bounding box center [261, 166] width 20 height 26
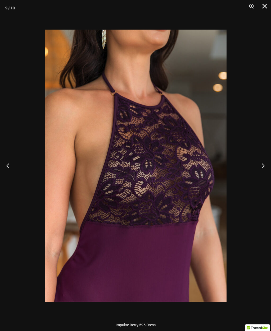
click at [263, 6] on button "Close" at bounding box center [262, 8] width 13 height 16
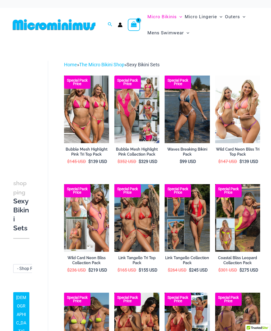
click at [73, 64] on link "Home" at bounding box center [70, 65] width 13 height 6
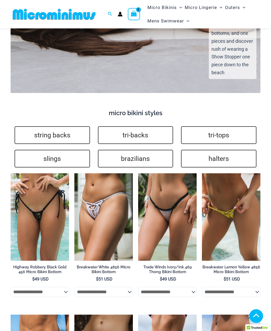
scroll to position [972, 0]
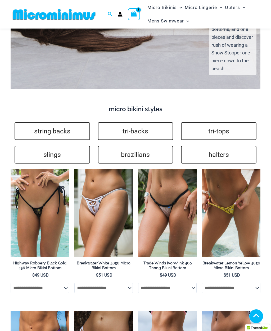
click at [123, 122] on link "tri-backs" at bounding box center [135, 131] width 75 height 18
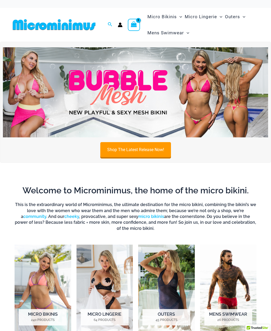
scroll to position [990, 0]
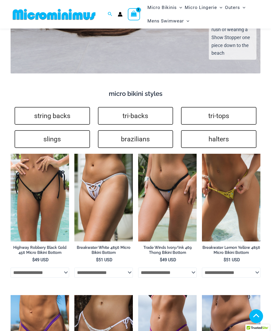
click at [113, 130] on link "brazilians" at bounding box center [135, 139] width 75 height 18
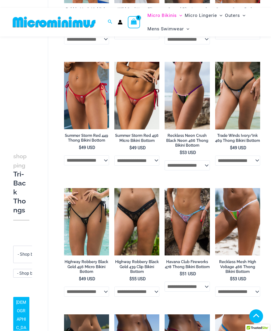
scroll to position [136, 0]
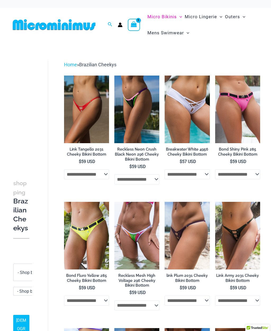
click at [215, 76] on img at bounding box center [215, 76] width 0 height 0
click at [165, 76] on img at bounding box center [165, 76] width 0 height 0
click at [114, 76] on img at bounding box center [114, 76] width 0 height 0
click at [64, 76] on img at bounding box center [64, 76] width 0 height 0
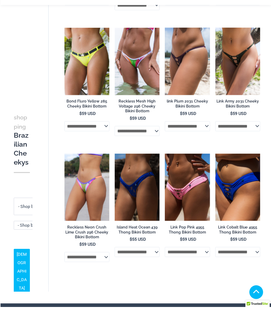
scroll to position [243, 0]
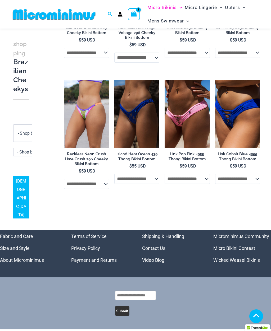
click at [229, 160] on h2 "Link Cobalt Blue 4955 Thong Bikini Bottom" at bounding box center [237, 157] width 45 height 10
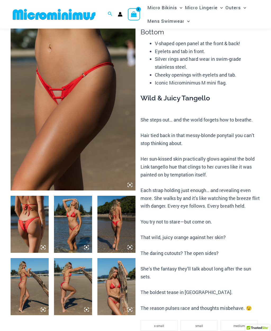
click at [70, 219] on img at bounding box center [73, 224] width 38 height 57
click at [116, 234] on img at bounding box center [116, 224] width 38 height 57
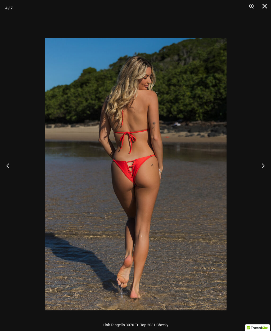
click at [262, 8] on button "Close" at bounding box center [262, 8] width 13 height 16
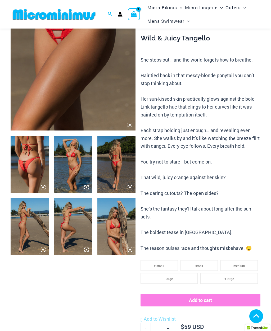
scroll to position [101, 0]
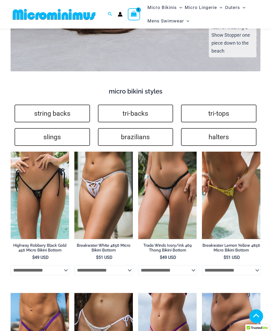
scroll to position [990, 0]
click at [50, 128] on link "slings" at bounding box center [52, 137] width 75 height 18
click at [226, 105] on link "tri-tops" at bounding box center [218, 114] width 75 height 18
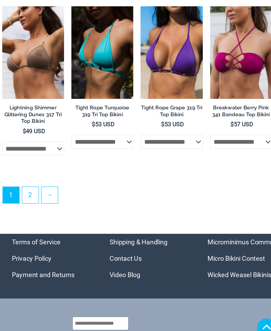
scroll to position [1038, 0]
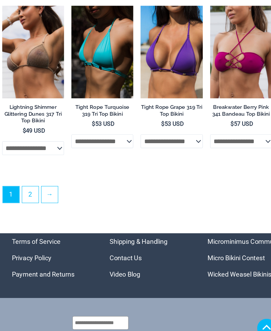
click at [79, 214] on link "2" at bounding box center [85, 220] width 12 height 12
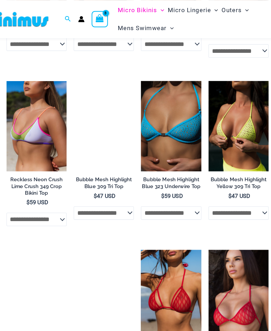
scroll to position [262, 0]
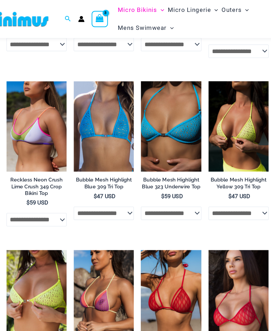
click at [215, 61] on img at bounding box center [215, 61] width 0 height 0
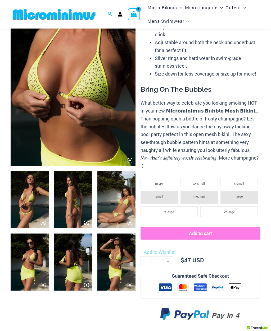
scroll to position [66, 0]
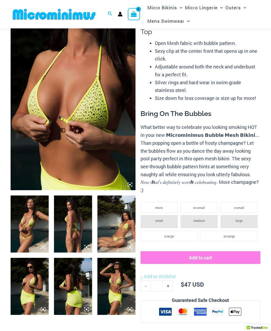
click at [237, 219] on span "large" at bounding box center [238, 221] width 7 height 4
click at [238, 219] on span "large" at bounding box center [238, 221] width 7 height 4
click at [172, 234] on span "x-large" at bounding box center [169, 236] width 10 height 4
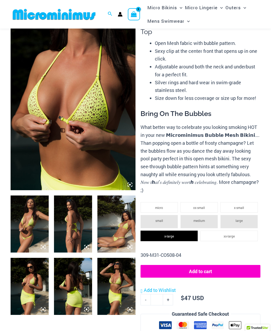
click at [177, 231] on li "x-large" at bounding box center [168, 236] width 57 height 11
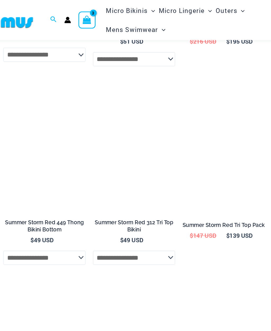
scroll to position [1736, 0]
